Goal: Share content

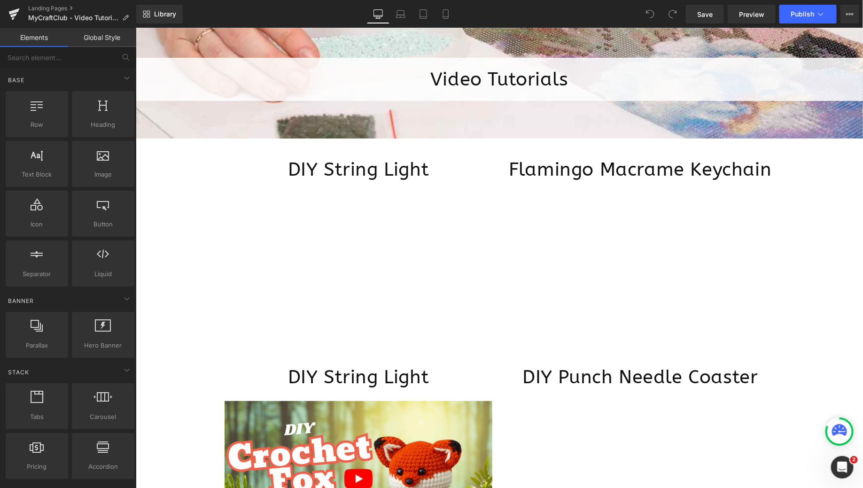
scroll to position [111, 0]
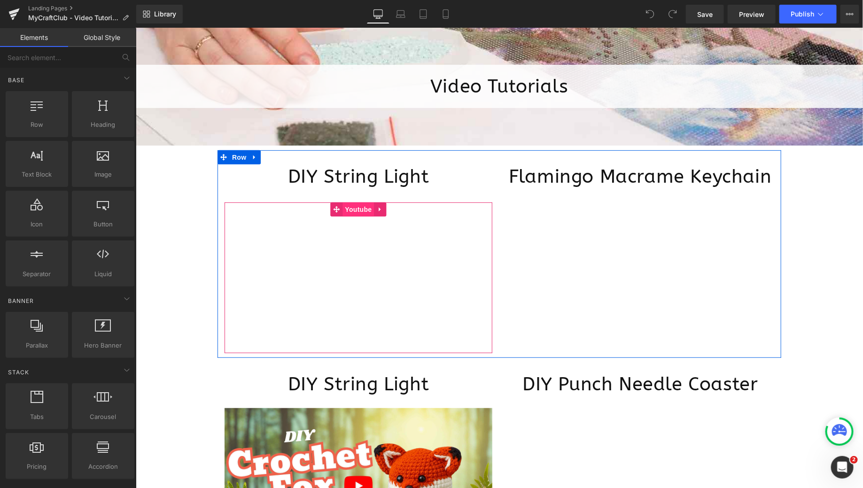
click at [356, 209] on span "Youtube" at bounding box center [357, 209] width 31 height 14
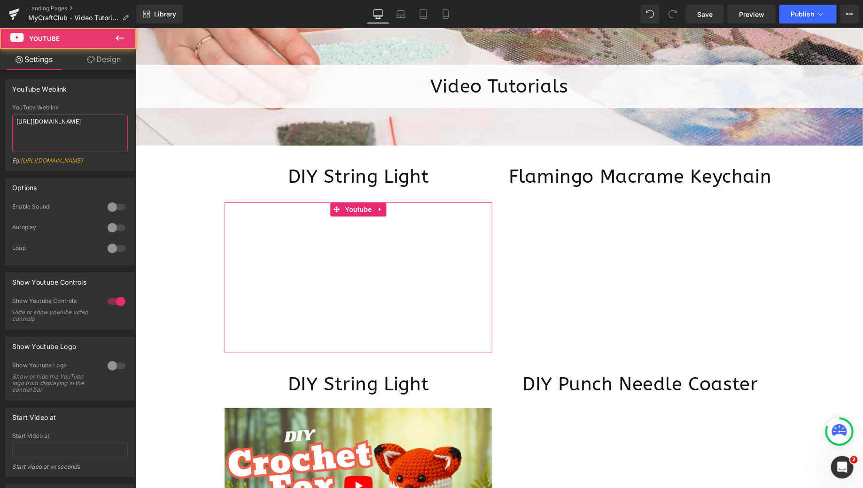
click at [110, 123] on textarea "[URL][DOMAIN_NAME]" at bounding box center [70, 134] width 116 height 38
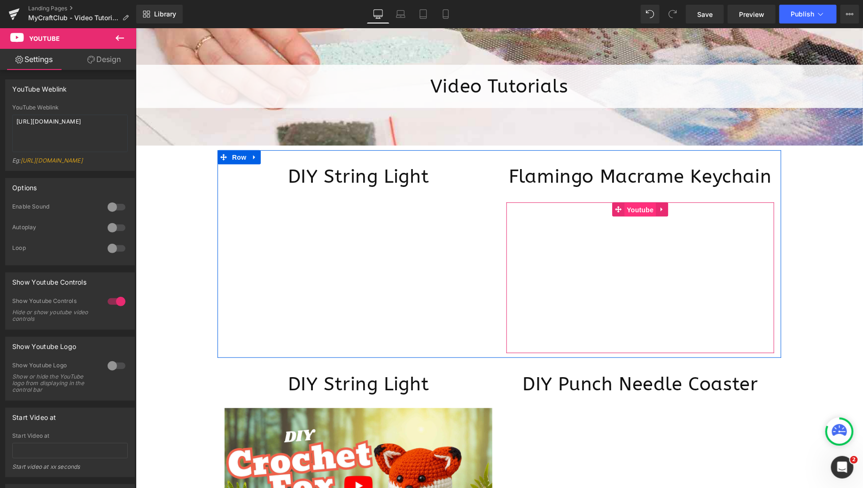
click at [647, 210] on span "Youtube" at bounding box center [639, 209] width 31 height 14
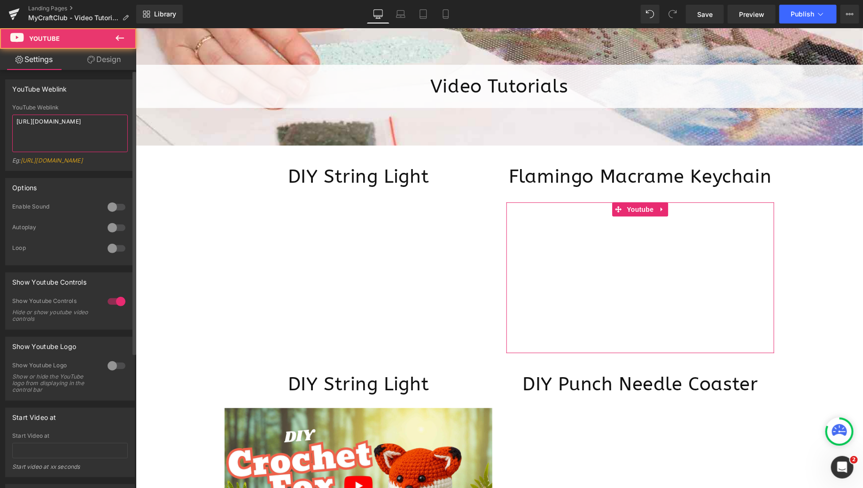
click at [115, 124] on textarea "[URL][DOMAIN_NAME]" at bounding box center [70, 134] width 116 height 38
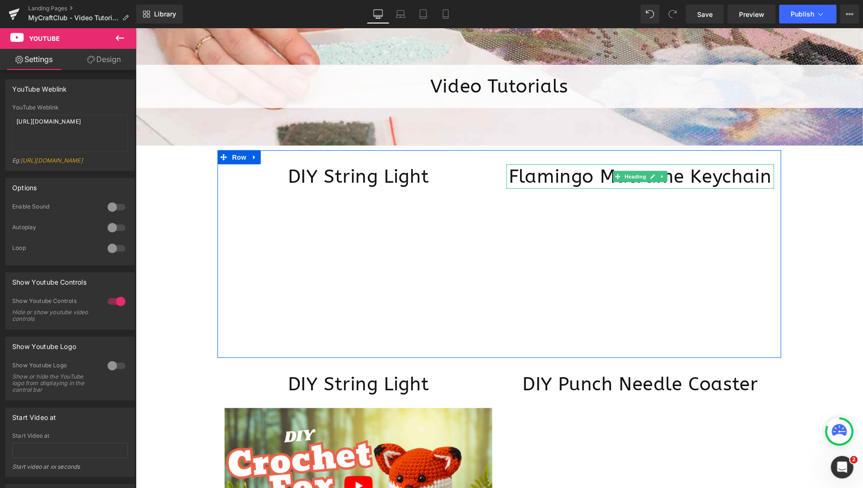
click at [588, 170] on h1 "Flamingo Macrame Keychain" at bounding box center [640, 176] width 268 height 24
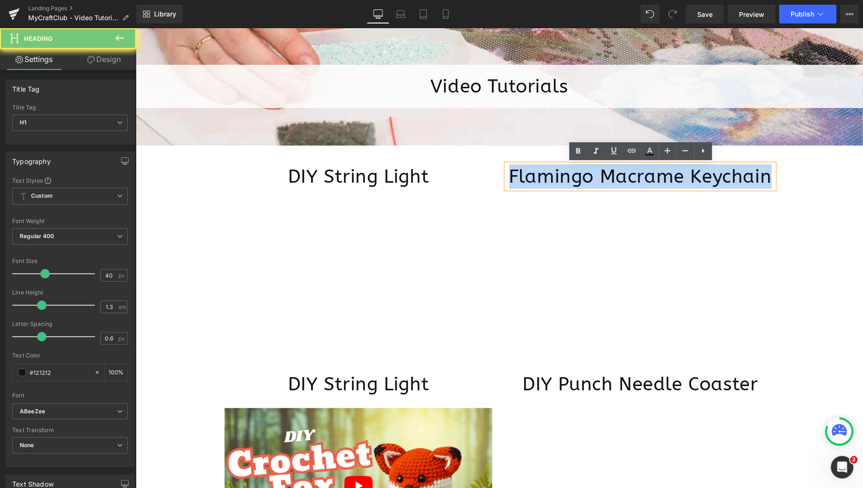
click at [588, 170] on h1 "Flamingo Macrame Keychain" at bounding box center [640, 176] width 268 height 24
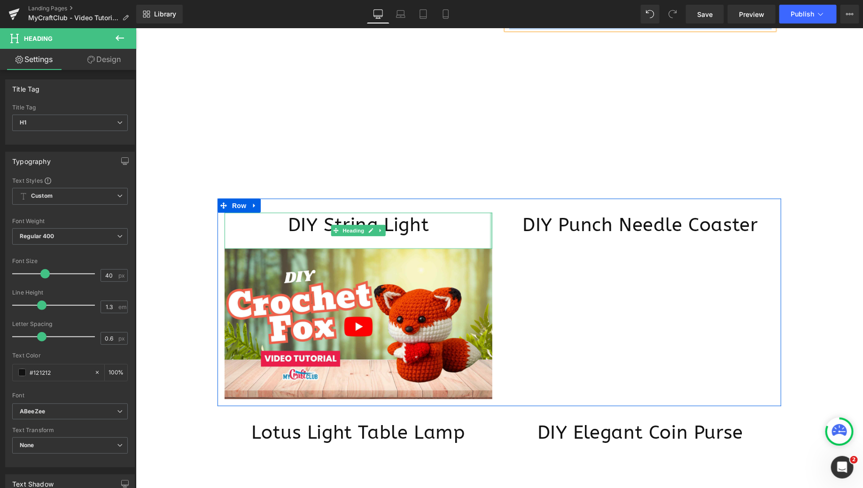
scroll to position [259, 0]
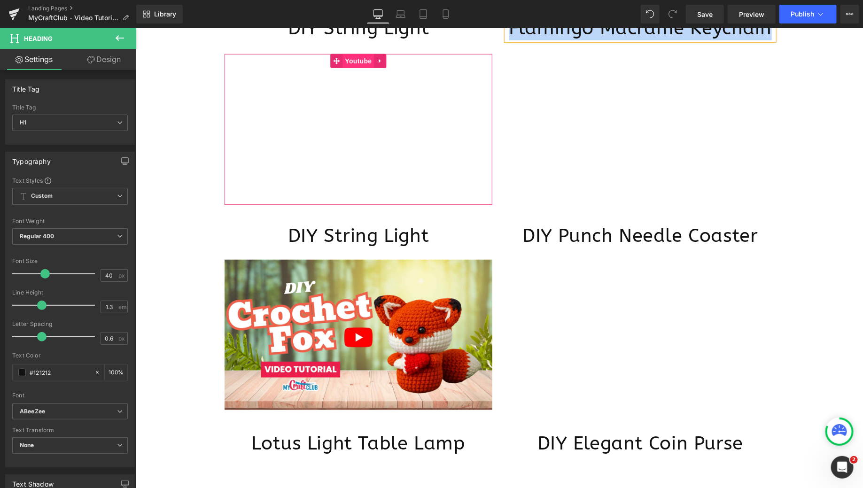
click at [362, 59] on span "Youtube" at bounding box center [357, 61] width 31 height 14
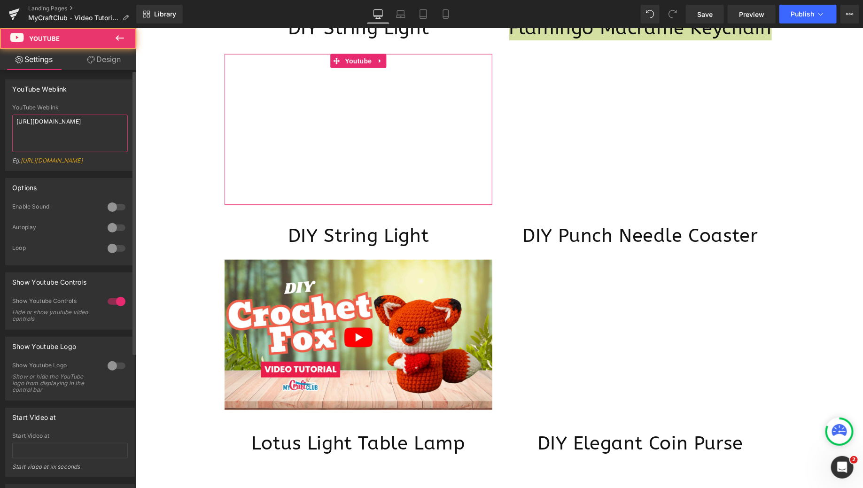
click at [52, 125] on textarea "[URL][DOMAIN_NAME]" at bounding box center [70, 134] width 116 height 38
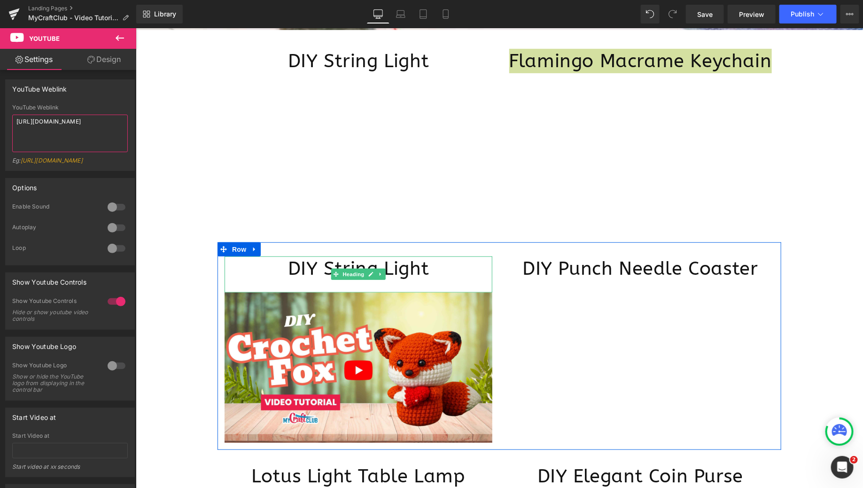
scroll to position [263, 0]
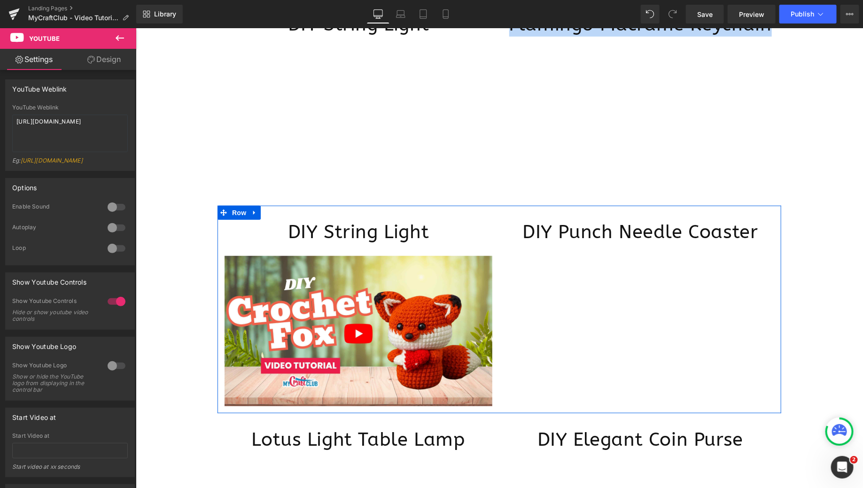
click at [421, 234] on h1 "DIY String Light" at bounding box center [358, 231] width 268 height 24
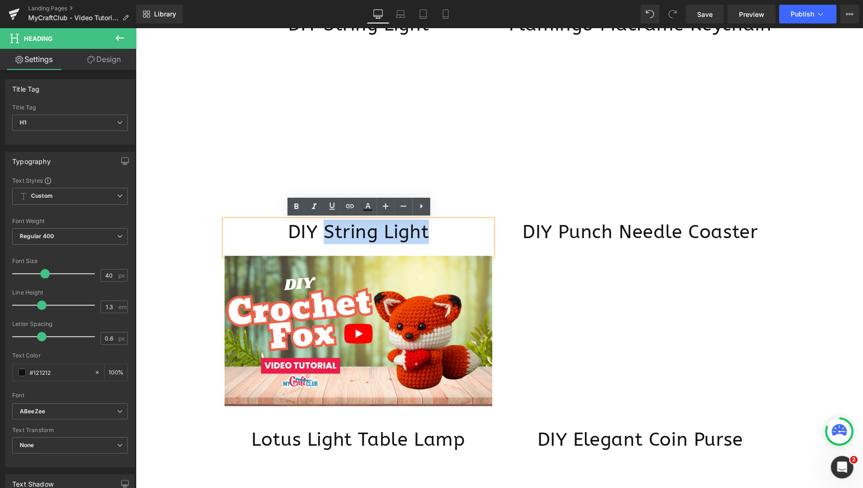
drag, startPoint x: 435, startPoint y: 234, endPoint x: 326, endPoint y: 233, distance: 109.0
click at [326, 233] on h1 "DIY String Light" at bounding box center [358, 231] width 268 height 24
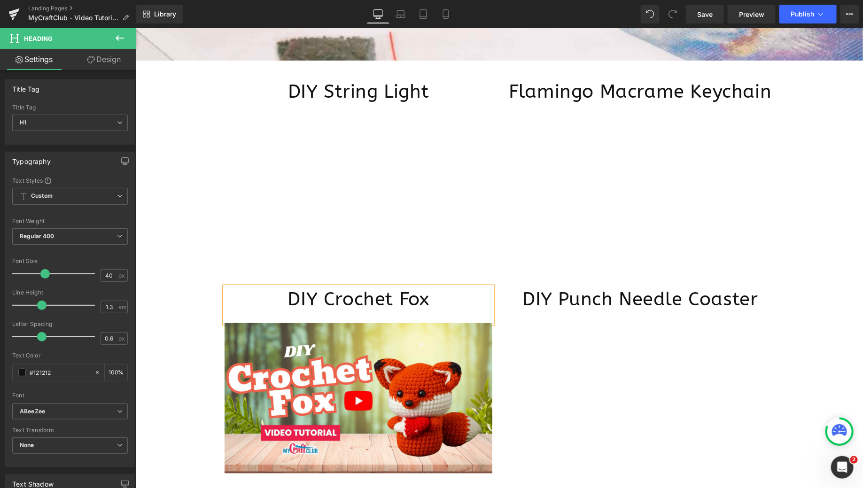
scroll to position [195, 0]
